Goal: Transaction & Acquisition: Subscribe to service/newsletter

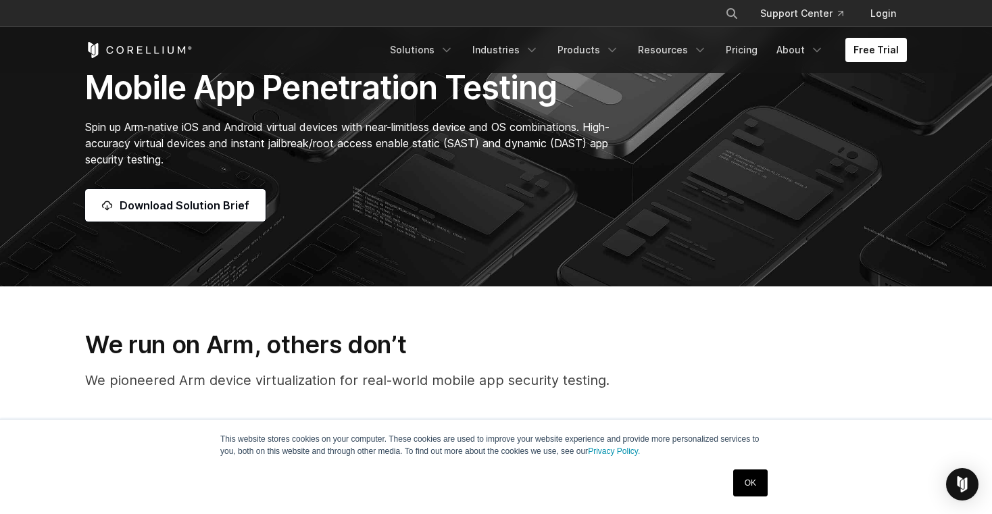
scroll to position [159, 0]
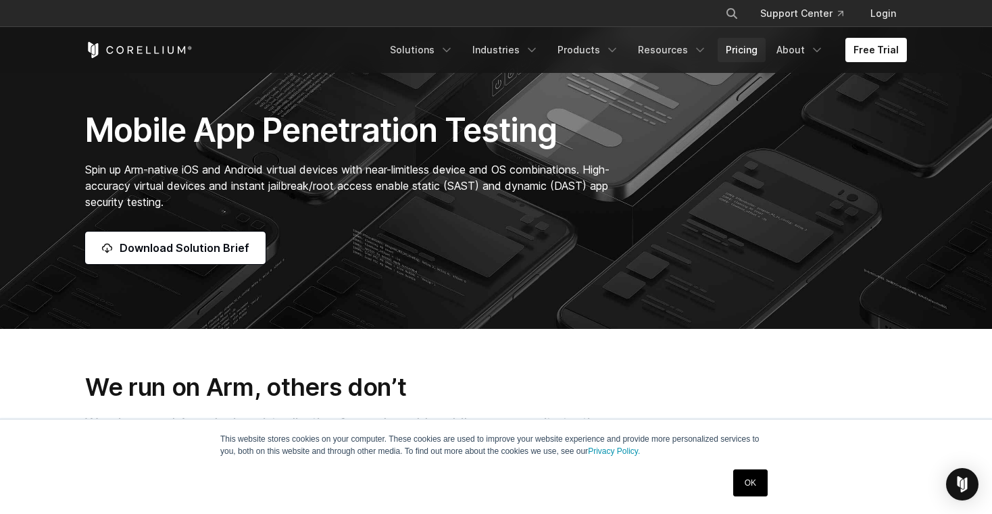
click at [748, 51] on link "Pricing" at bounding box center [742, 50] width 48 height 24
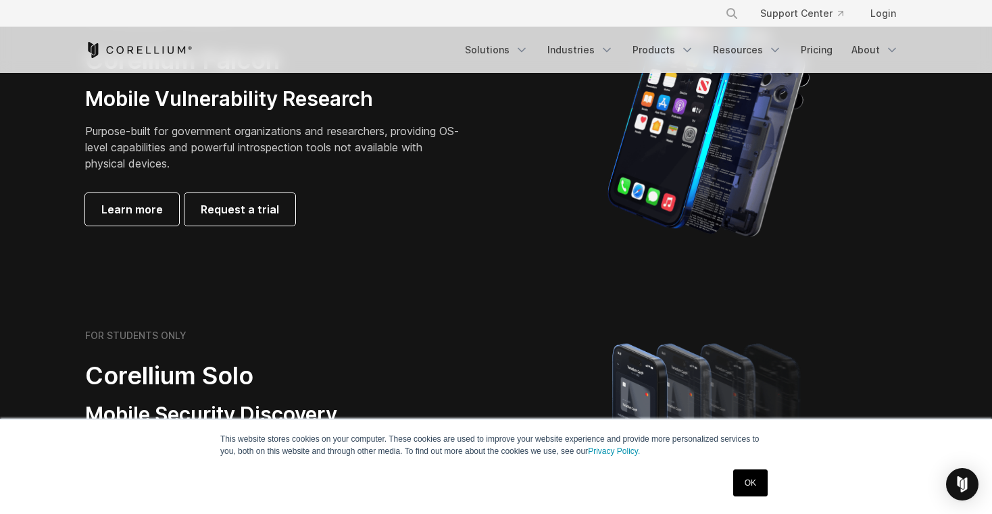
scroll to position [340, 0]
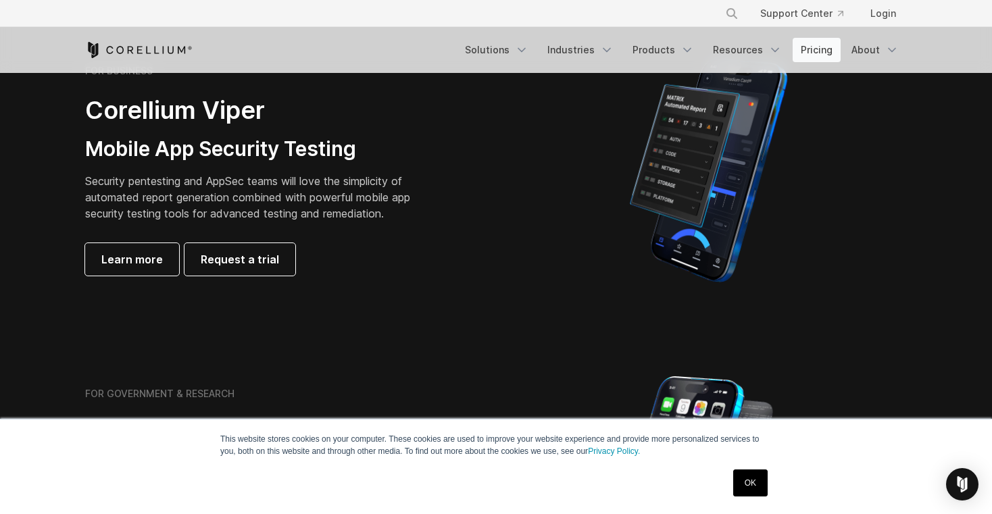
click at [820, 56] on link "Pricing" at bounding box center [817, 50] width 48 height 24
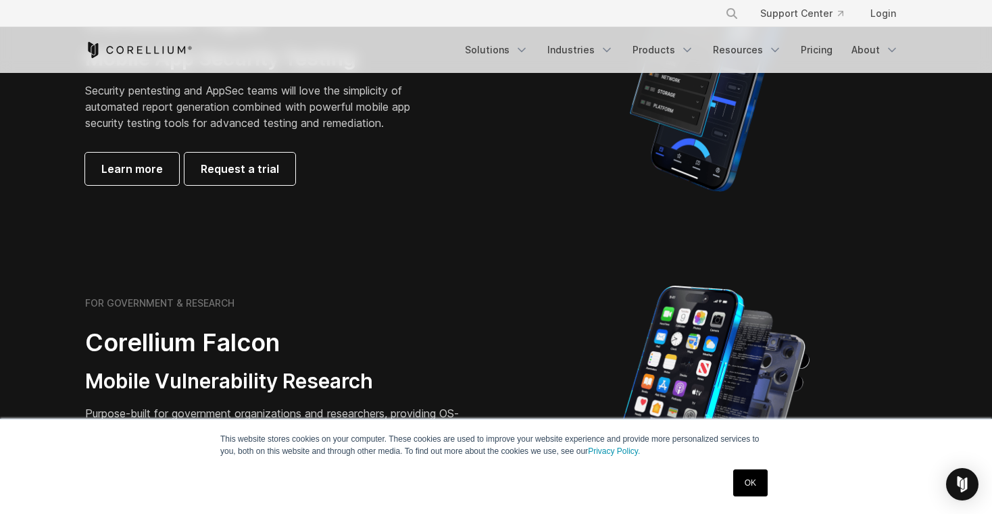
scroll to position [445, 0]
